Goal: Transaction & Acquisition: Purchase product/service

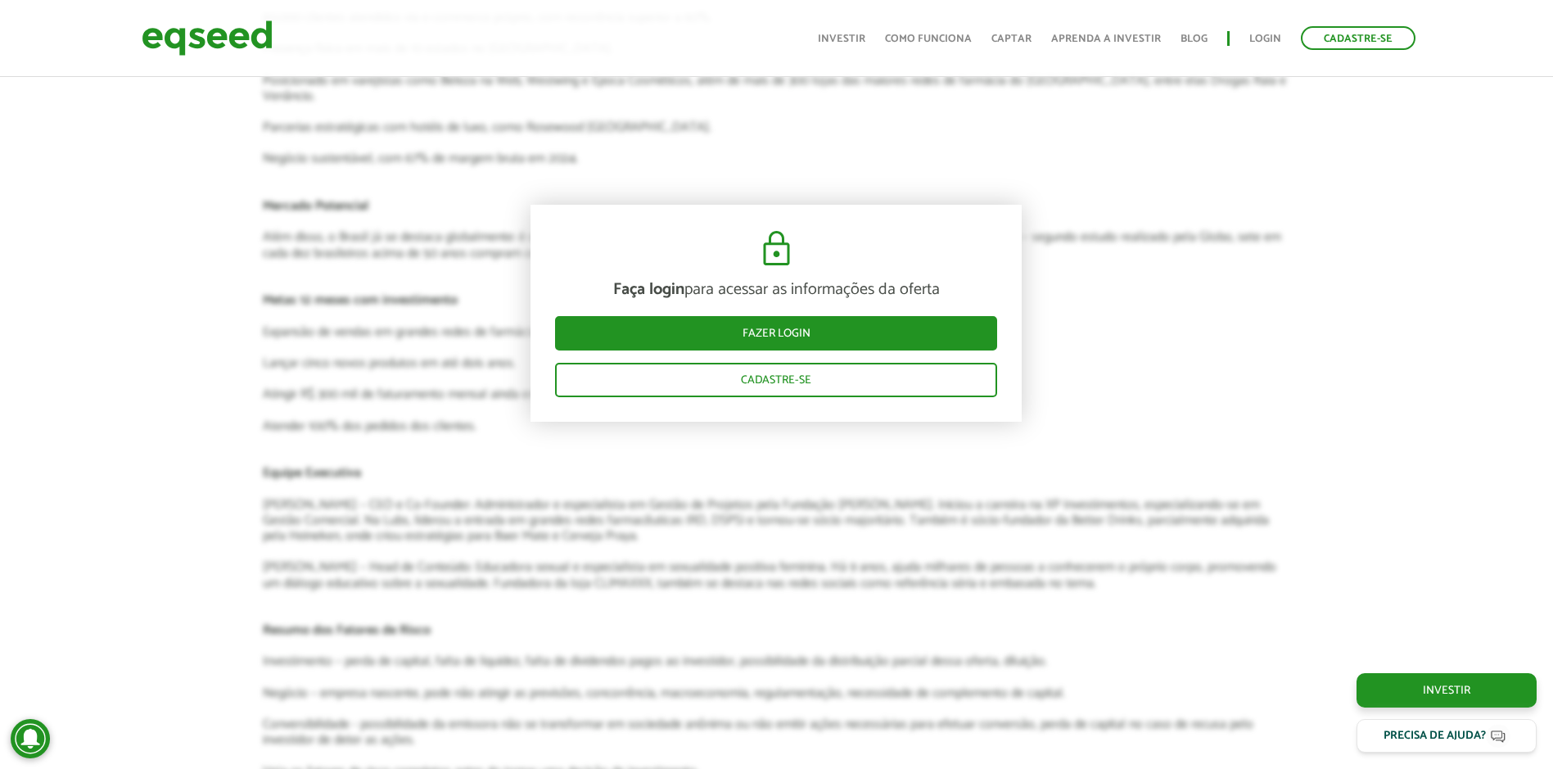
scroll to position [2375, 0]
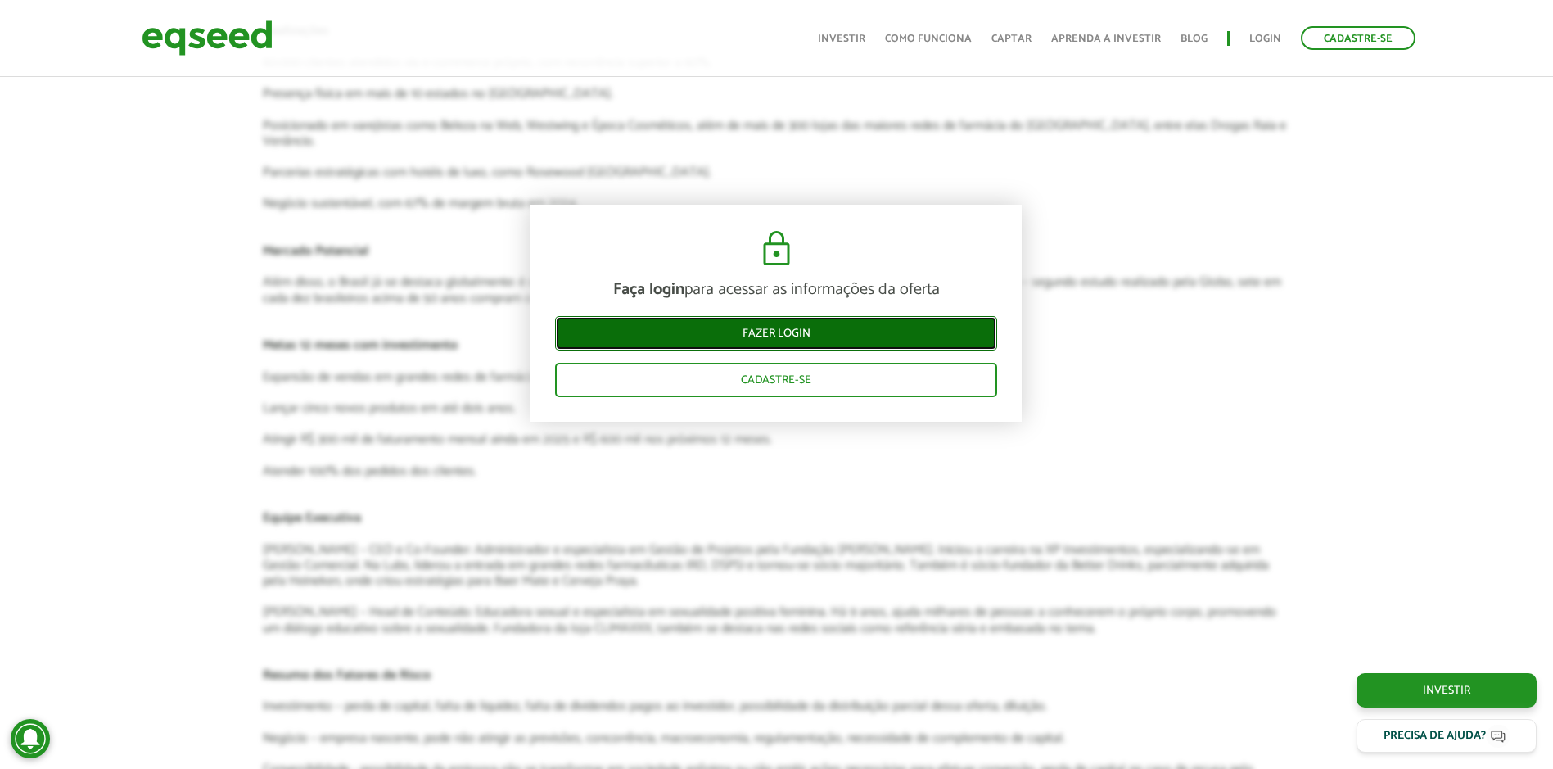
click at [780, 334] on link "Fazer login" at bounding box center [776, 333] width 442 height 34
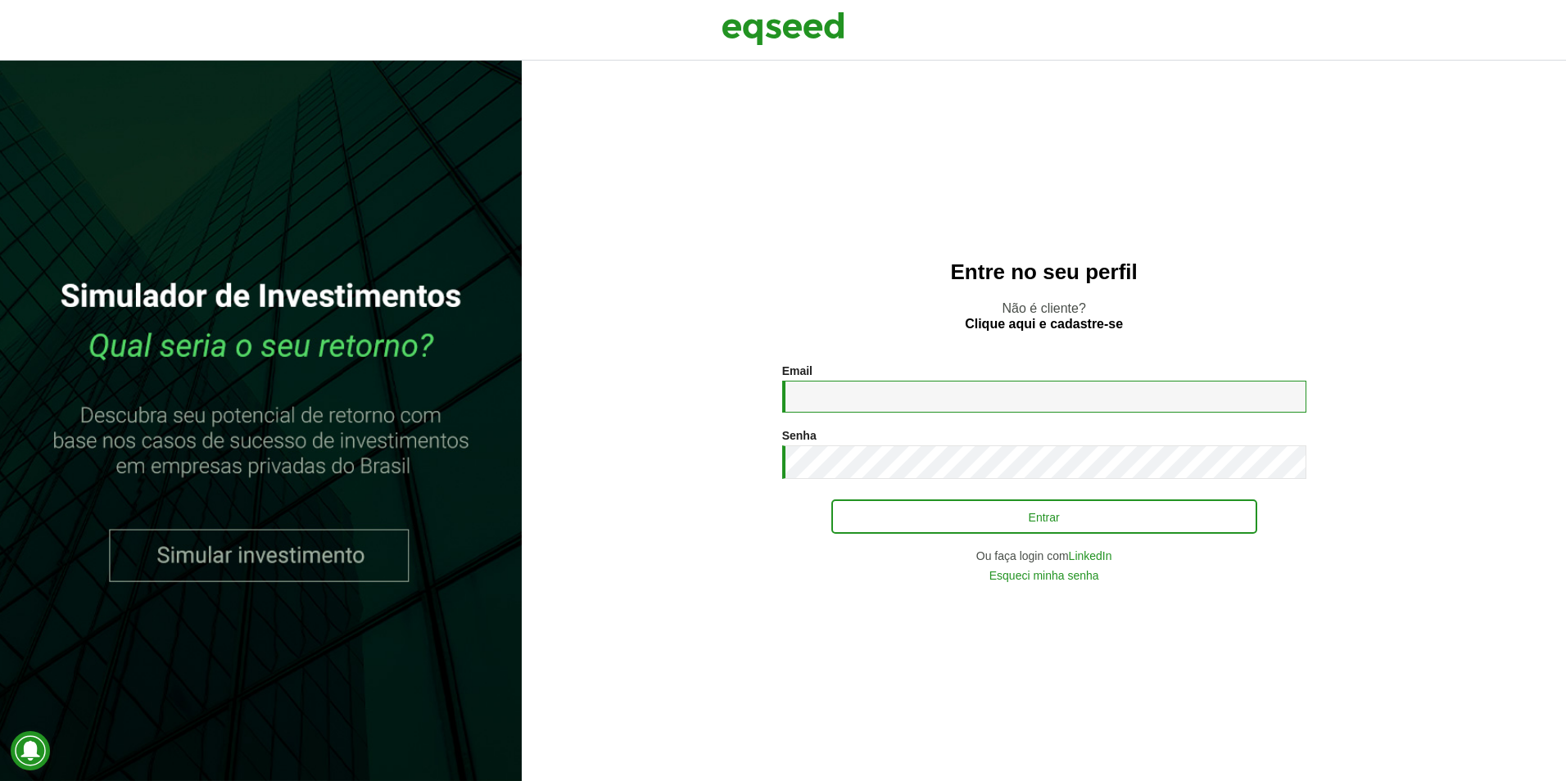
type input "**********"
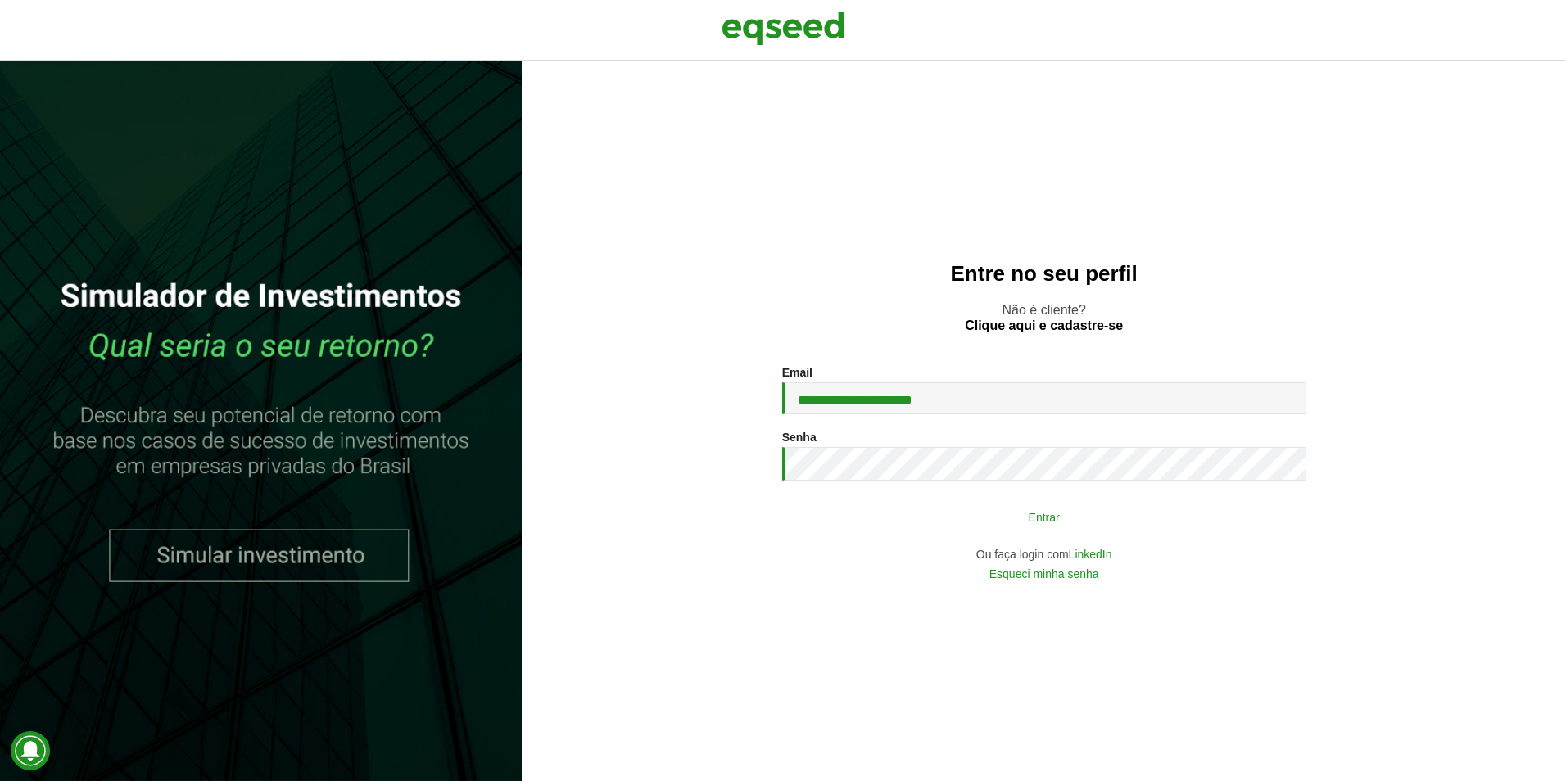
click at [947, 513] on button "Entrar" at bounding box center [1044, 516] width 426 height 31
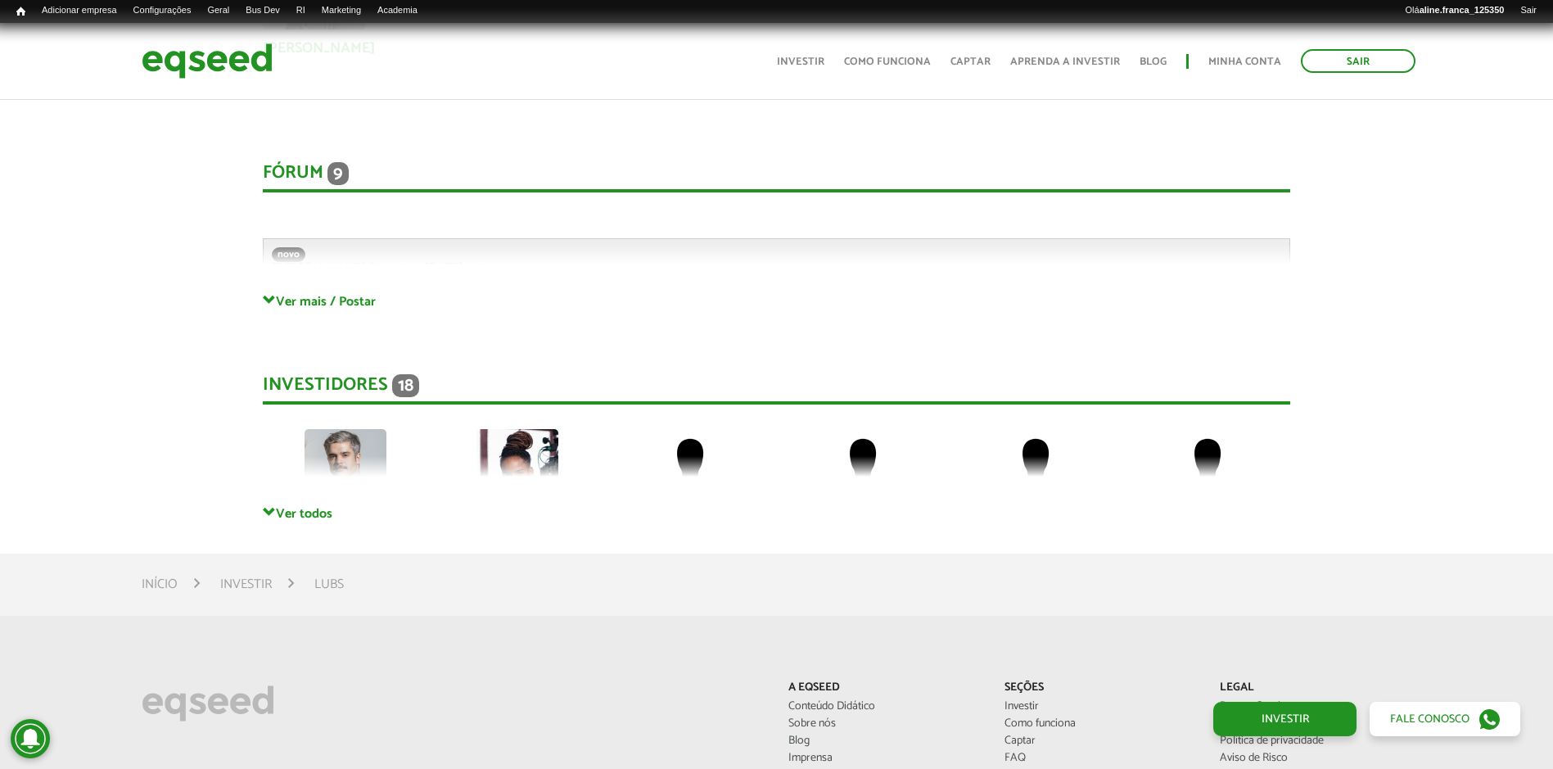
scroll to position [3521, 0]
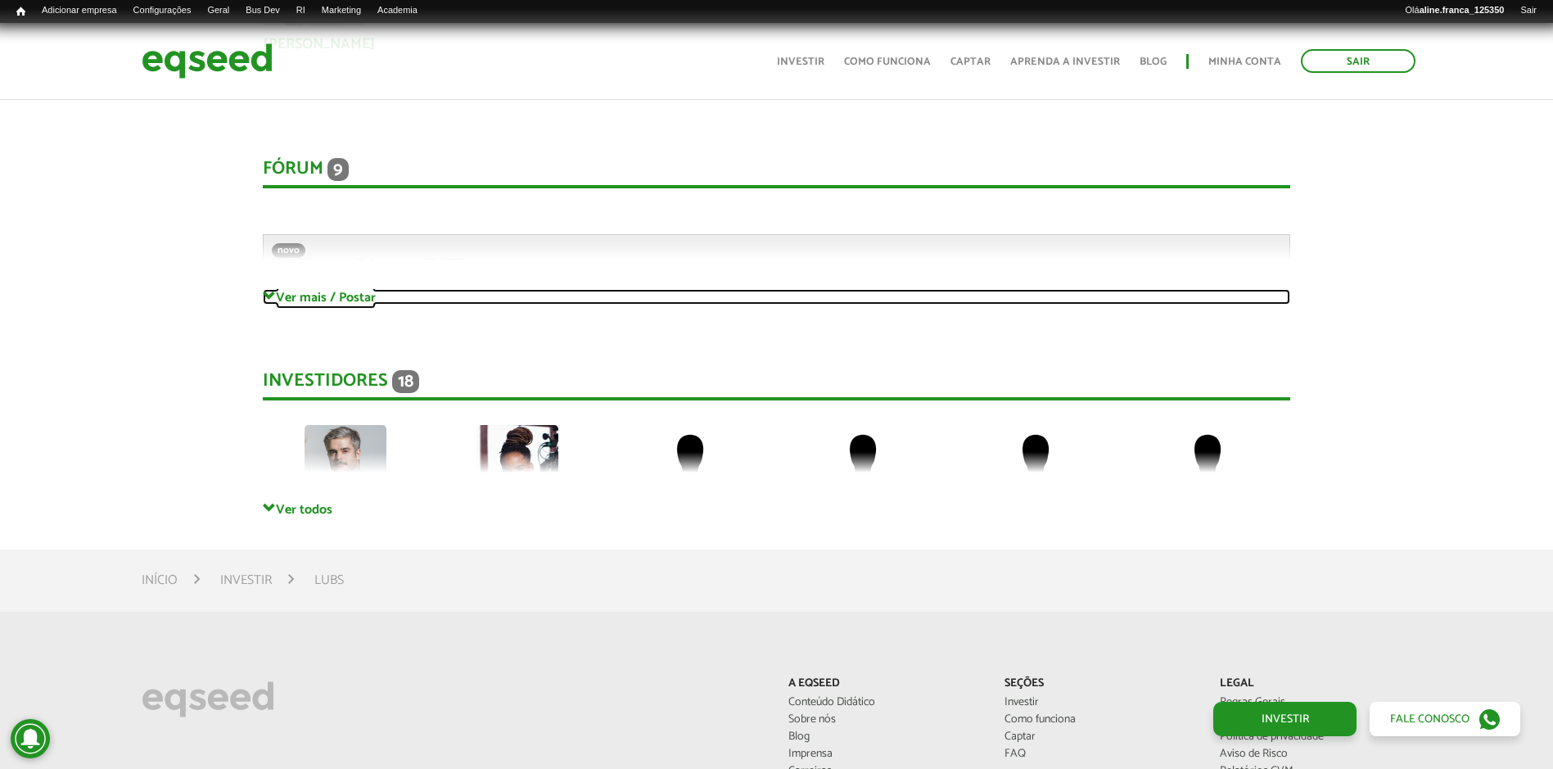
click at [311, 289] on link "Ver mais / Postar" at bounding box center [777, 297] width 1028 height 16
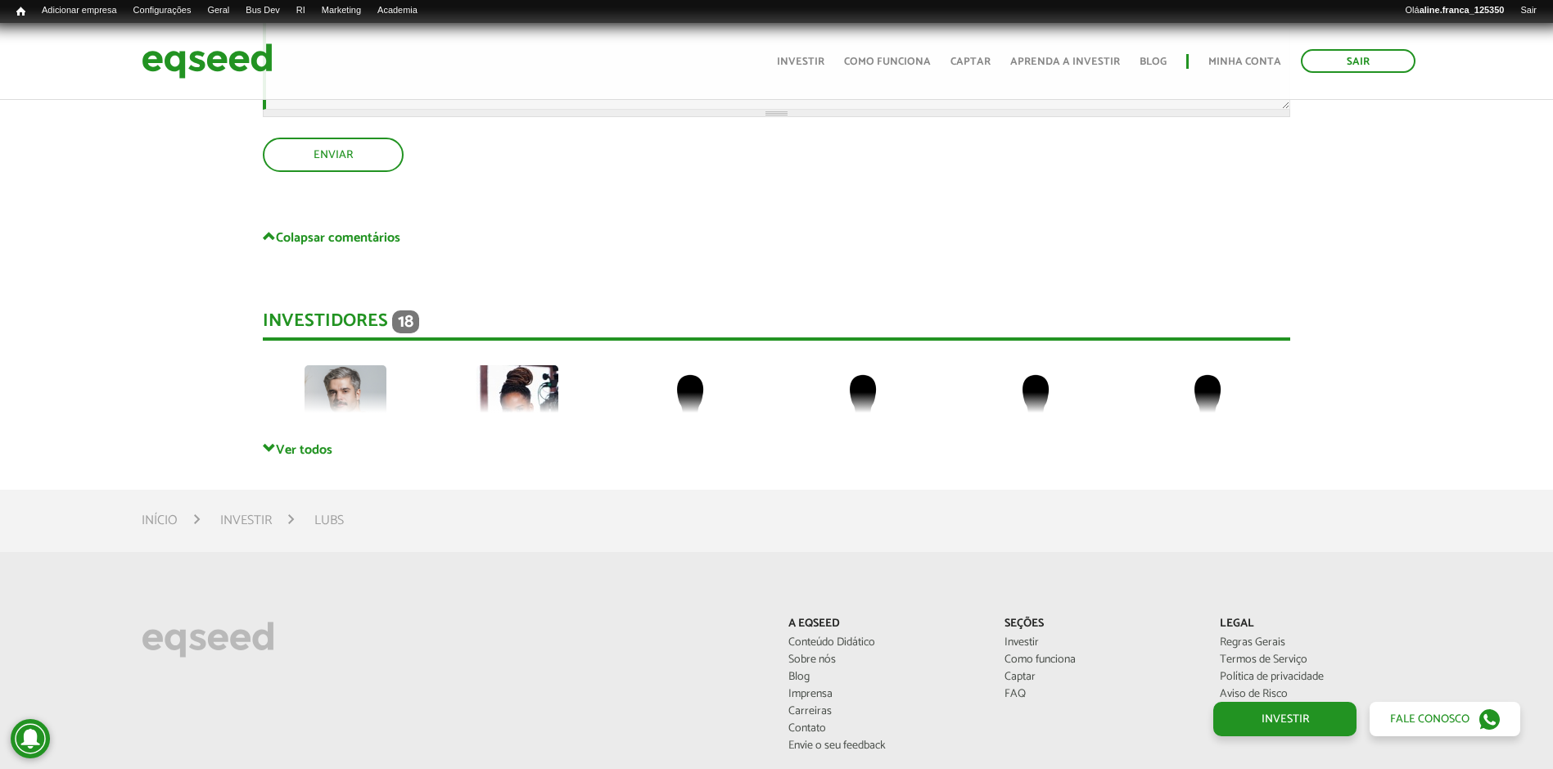
scroll to position [6551, 0]
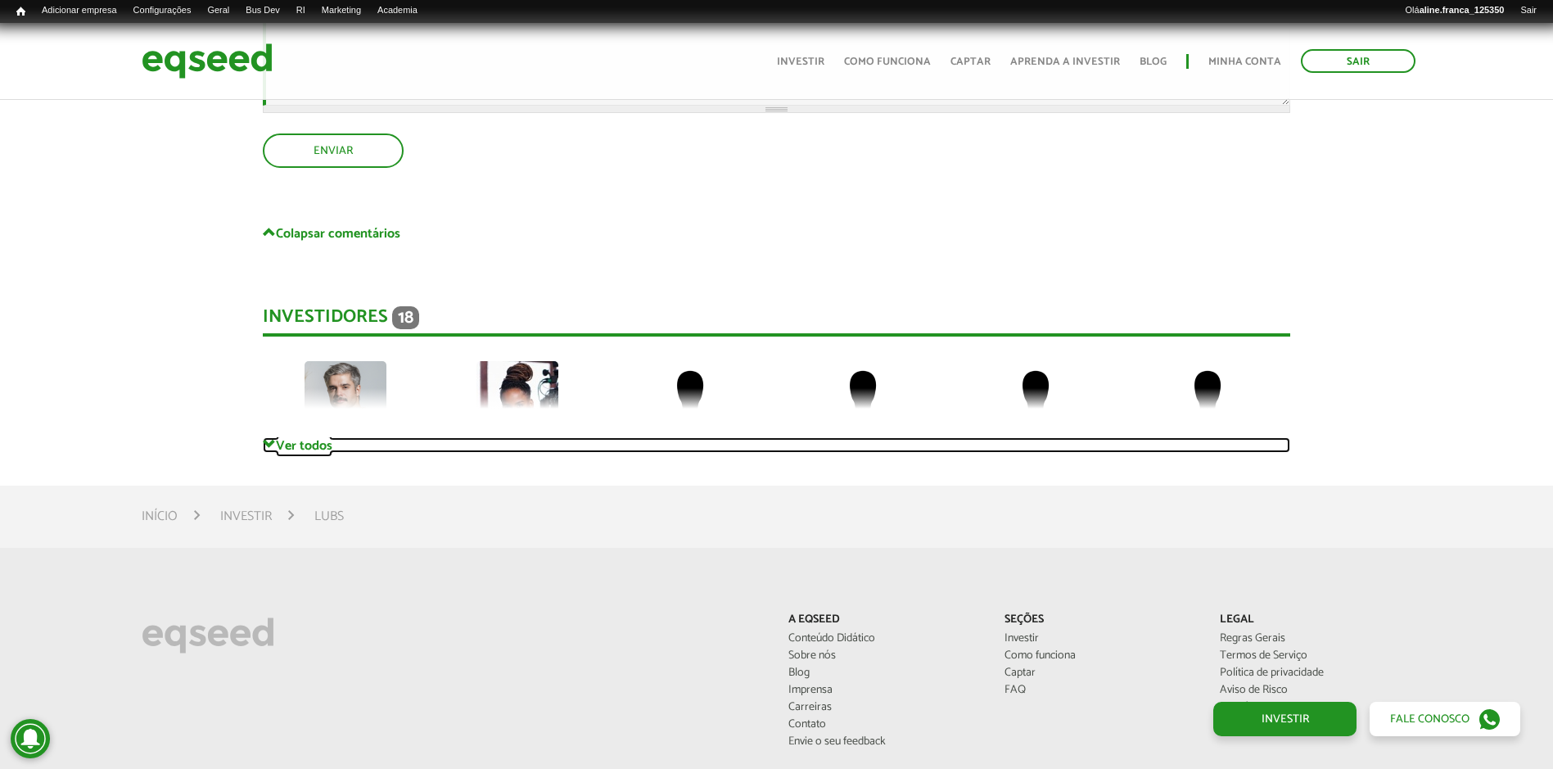
click at [330, 437] on link "Ver todos" at bounding box center [777, 445] width 1028 height 16
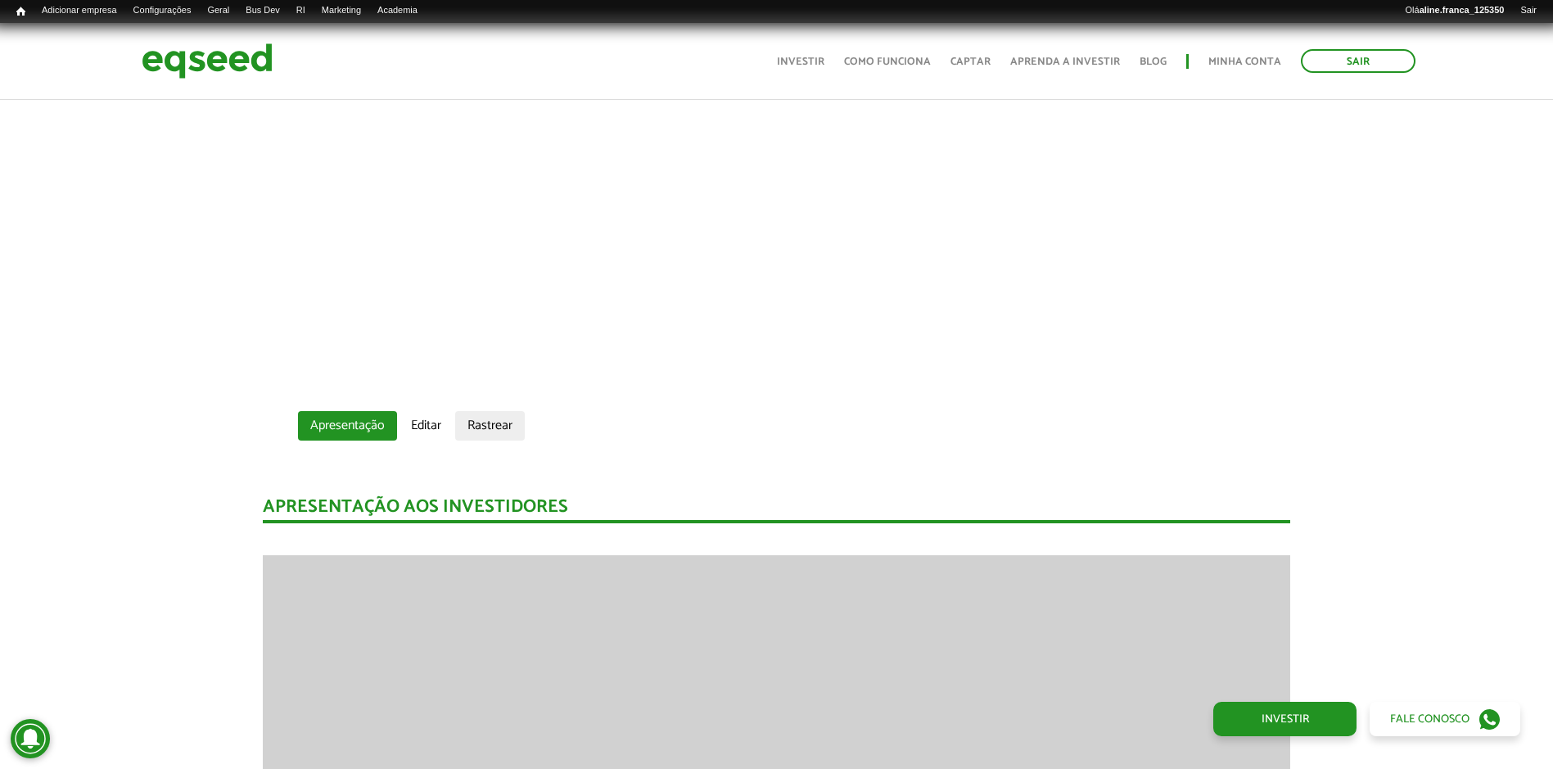
scroll to position [983, 0]
